Goal: Task Accomplishment & Management: Use online tool/utility

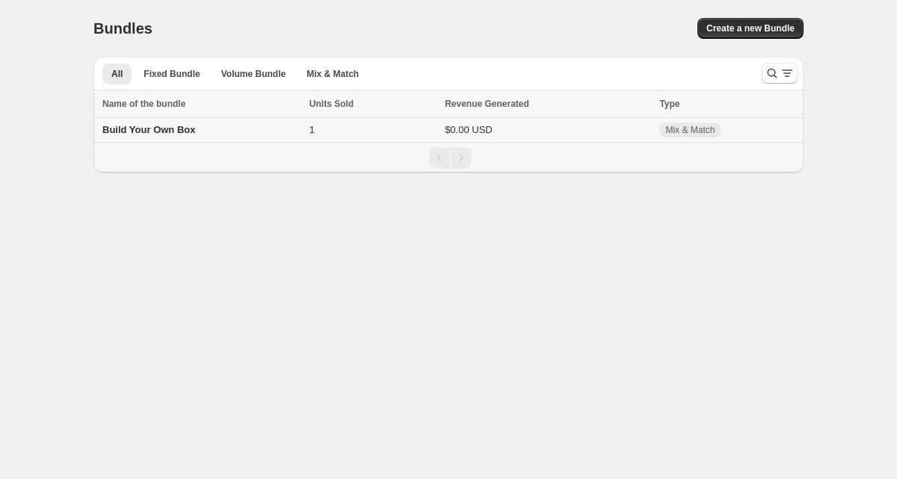
click at [138, 125] on span "Build Your Own Box" at bounding box center [148, 129] width 93 height 11
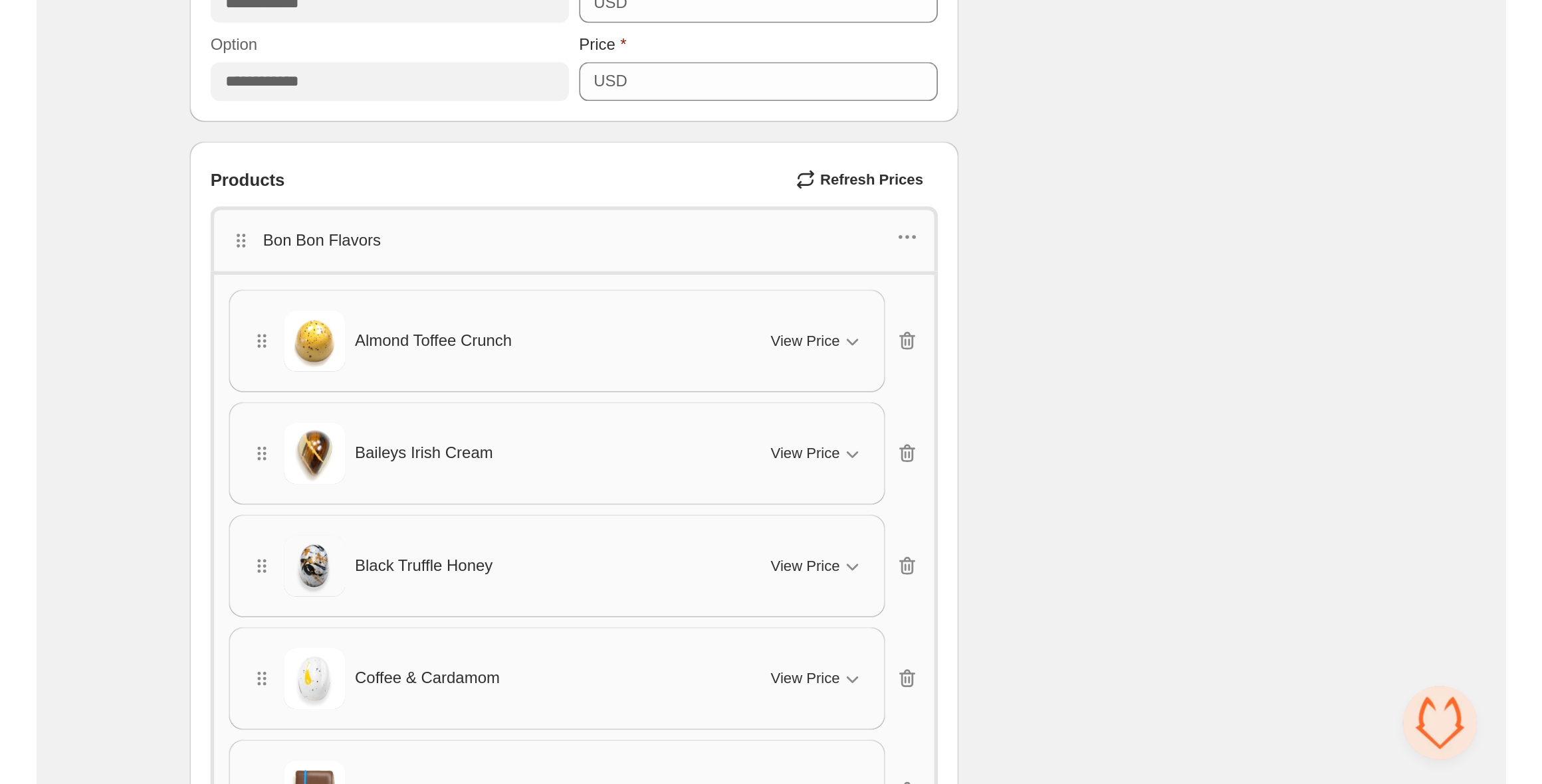
scroll to position [847, 0]
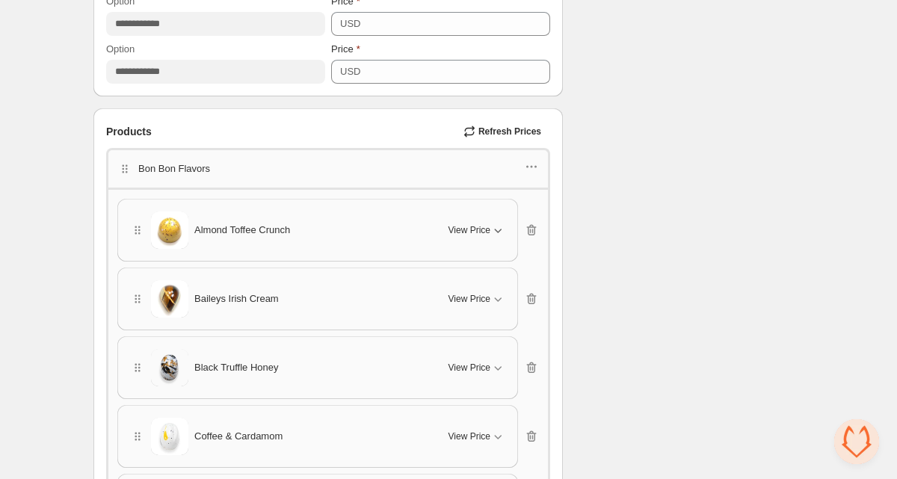
click at [498, 223] on icon "button" at bounding box center [497, 230] width 15 height 15
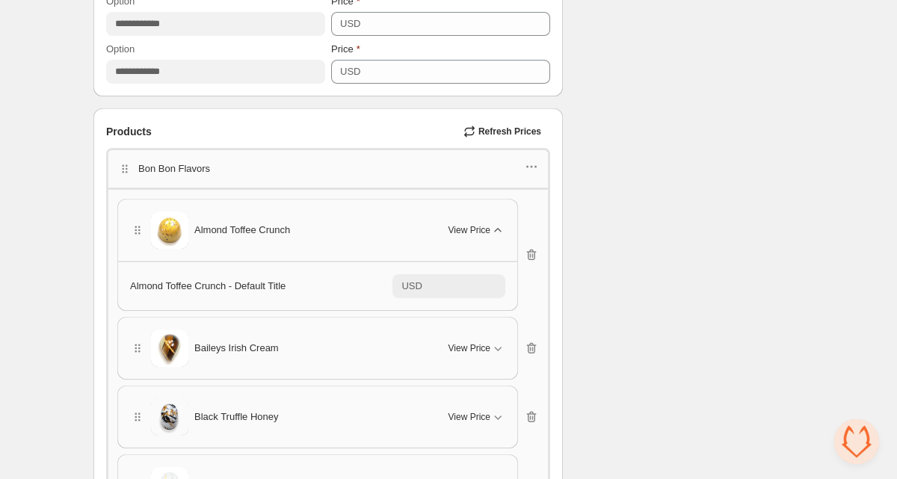
click at [498, 223] on icon "button" at bounding box center [497, 230] width 15 height 15
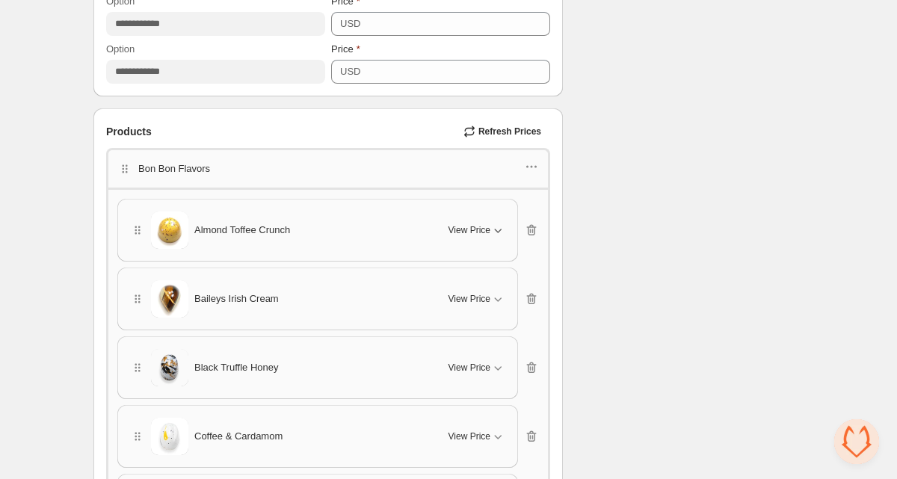
click at [522, 123] on button "Refresh Prices" at bounding box center [503, 131] width 93 height 21
click at [472, 130] on icon "button" at bounding box center [469, 131] width 15 height 15
click at [473, 229] on span "View Price" at bounding box center [469, 230] width 42 height 12
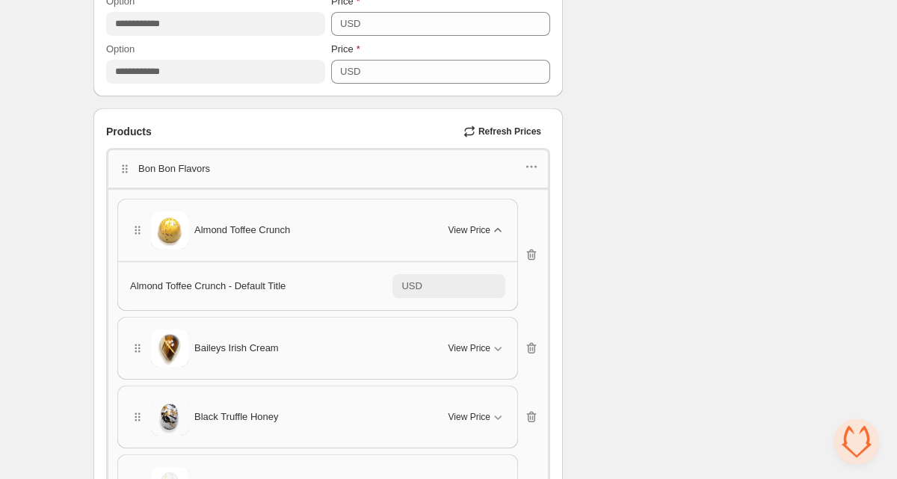
click at [473, 229] on span "View Price" at bounding box center [469, 230] width 42 height 12
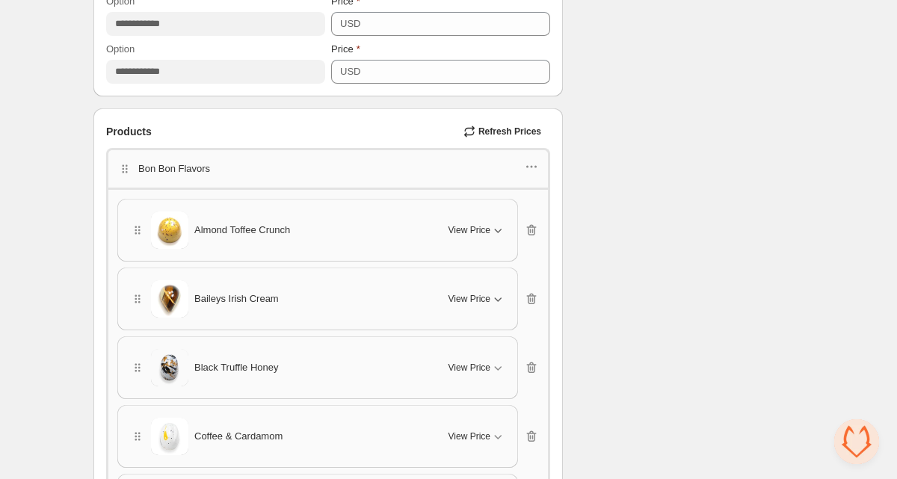
click at [478, 294] on span "View Price" at bounding box center [469, 299] width 42 height 12
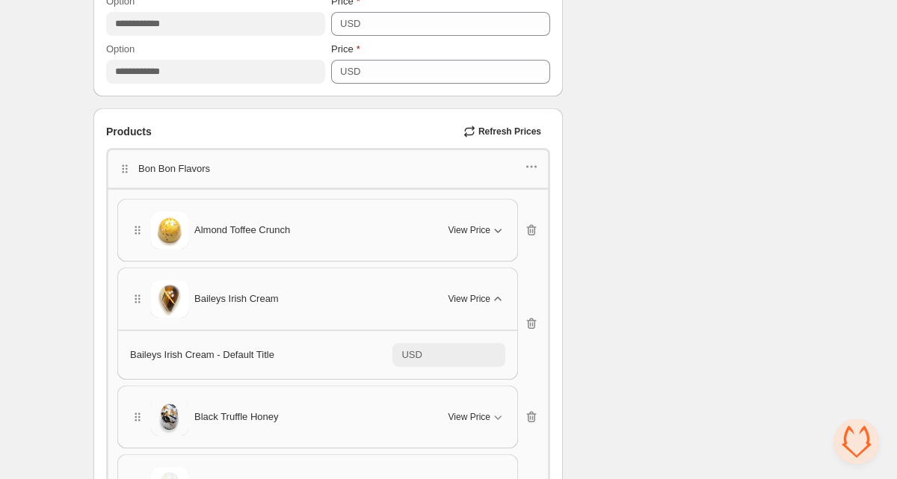
click at [478, 294] on span "View Price" at bounding box center [469, 299] width 42 height 12
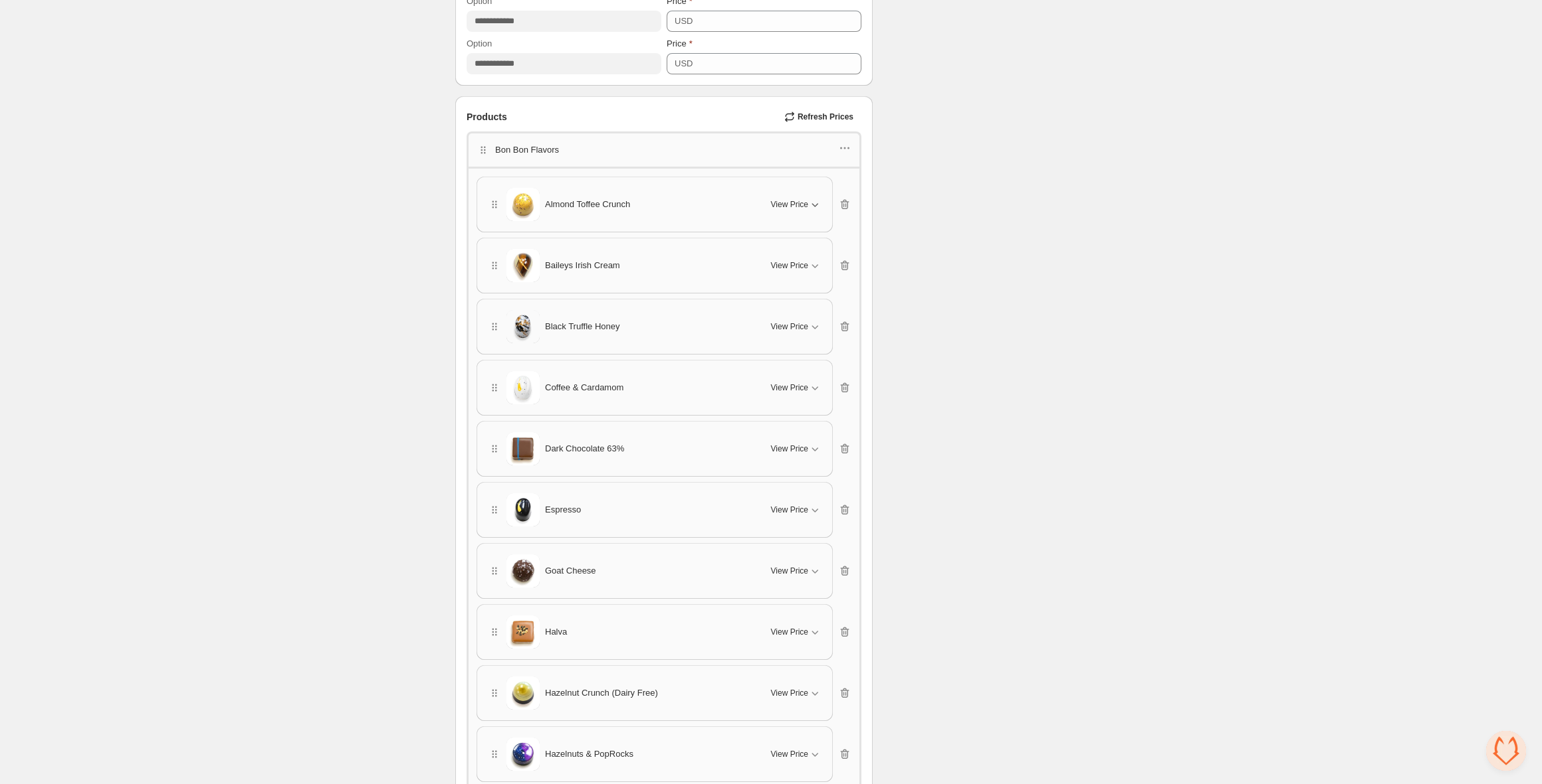
click at [789, 114] on icon "button" at bounding box center [789, 116] width 13 height 13
